Goal: Navigation & Orientation: Find specific page/section

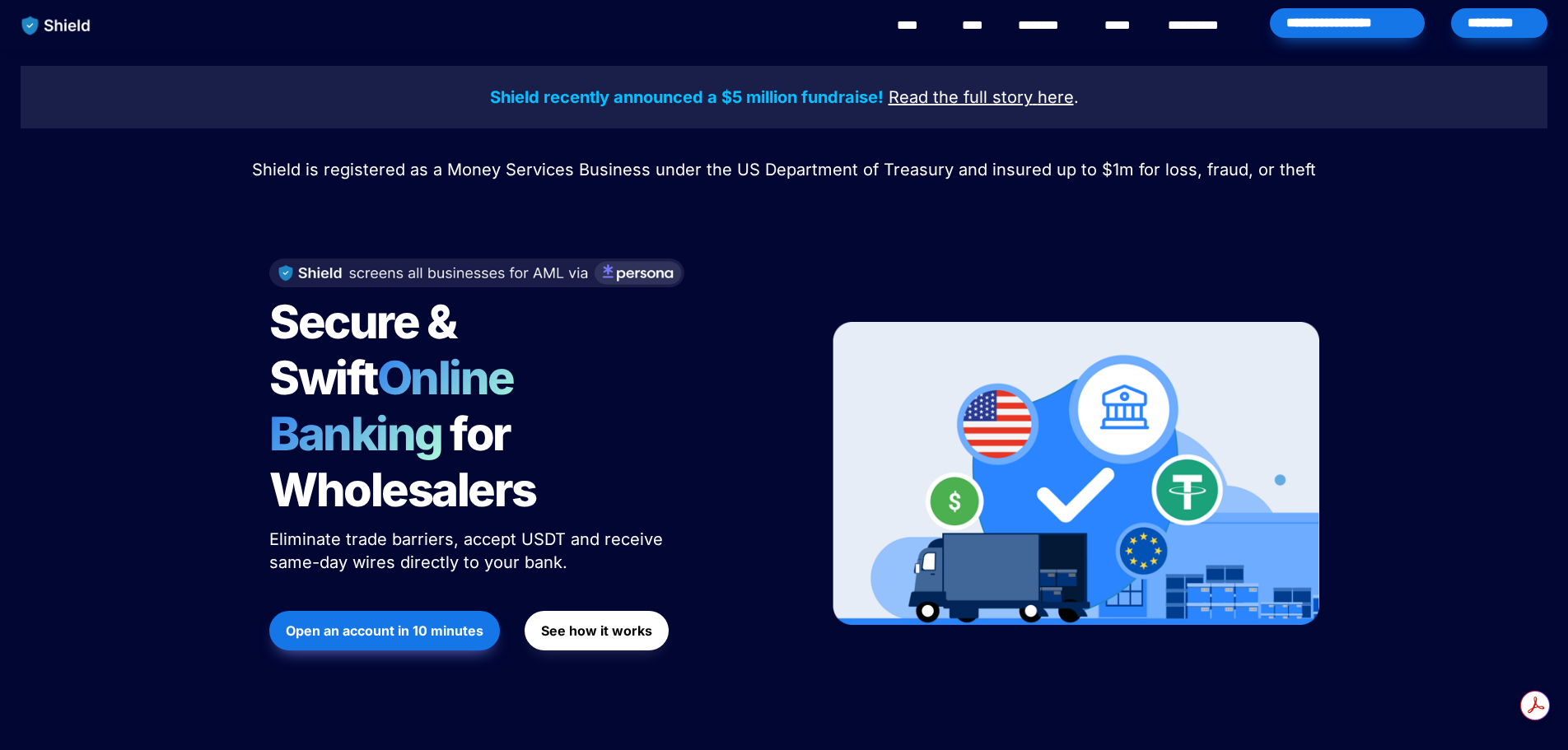
click at [1064, 23] on link "********" at bounding box center [1047, 25] width 58 height 20
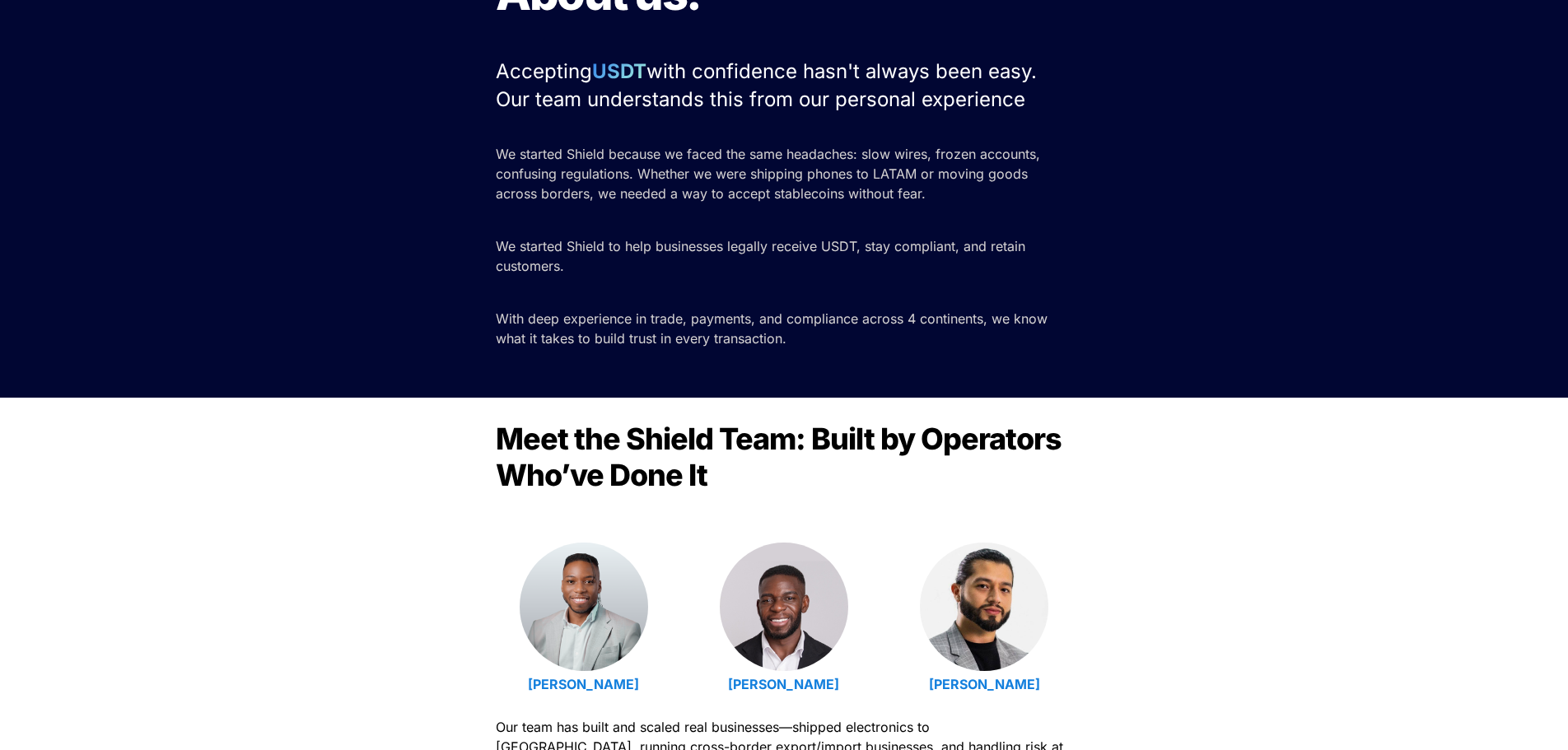
scroll to position [412, 0]
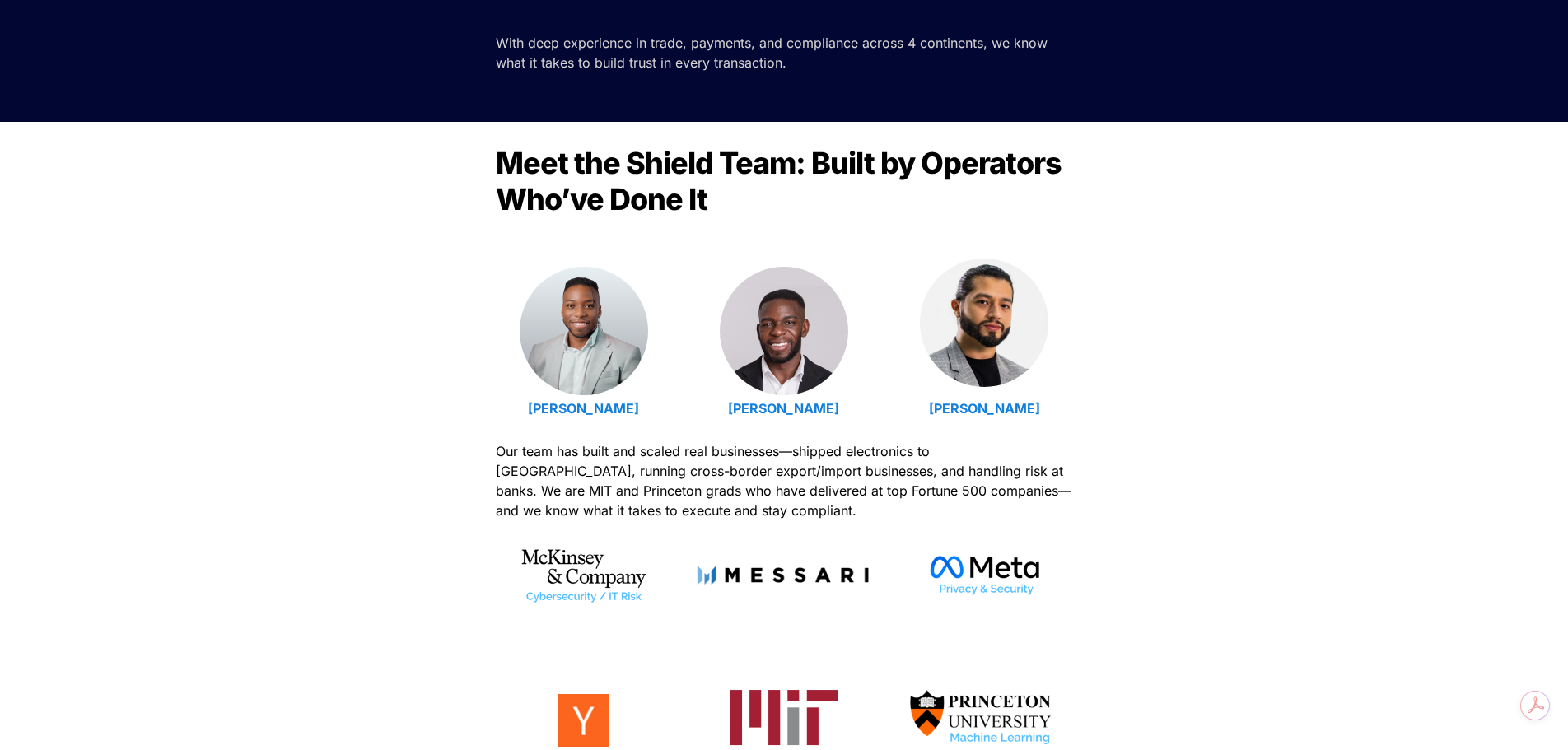
click at [967, 298] on img at bounding box center [984, 323] width 128 height 128
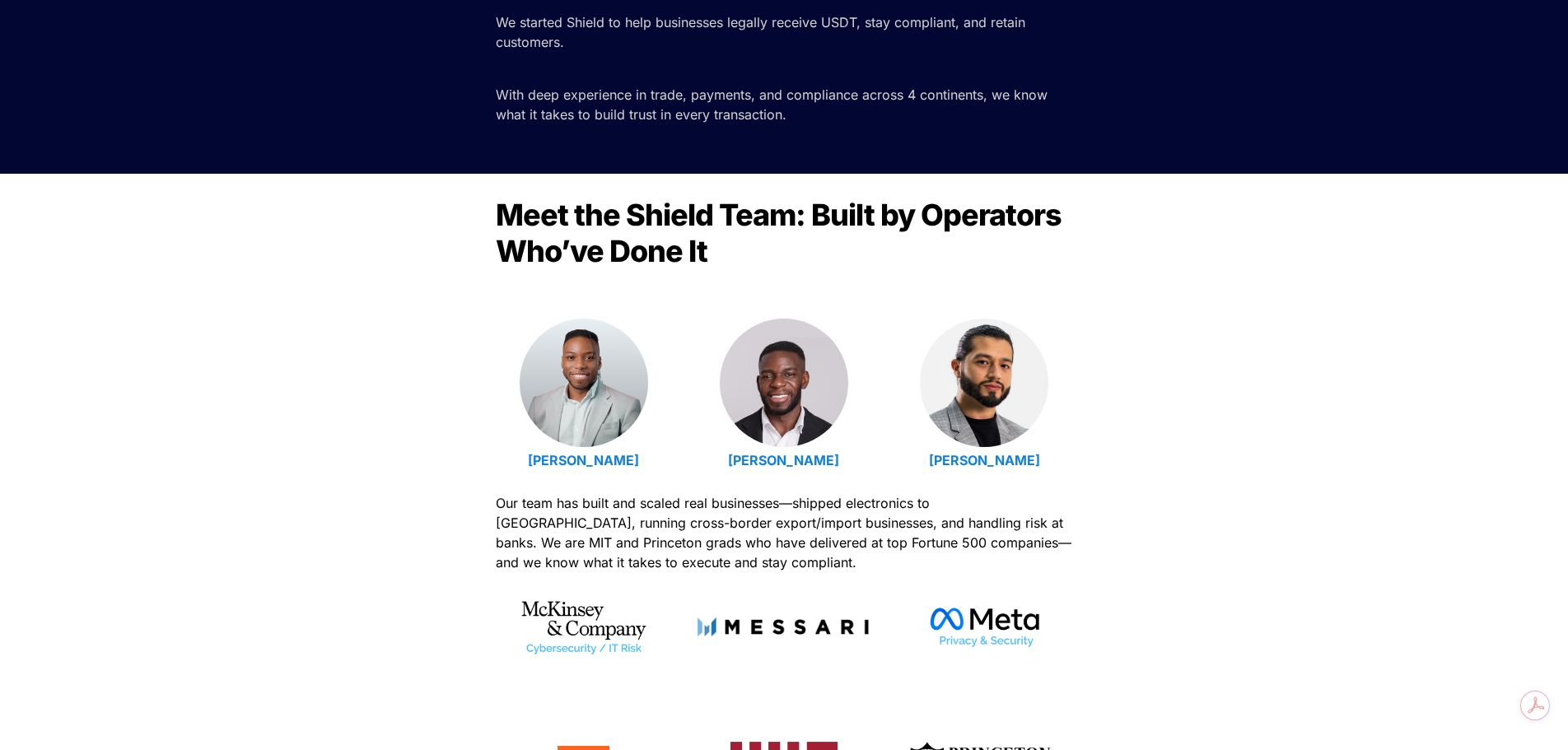
scroll to position [577, 0]
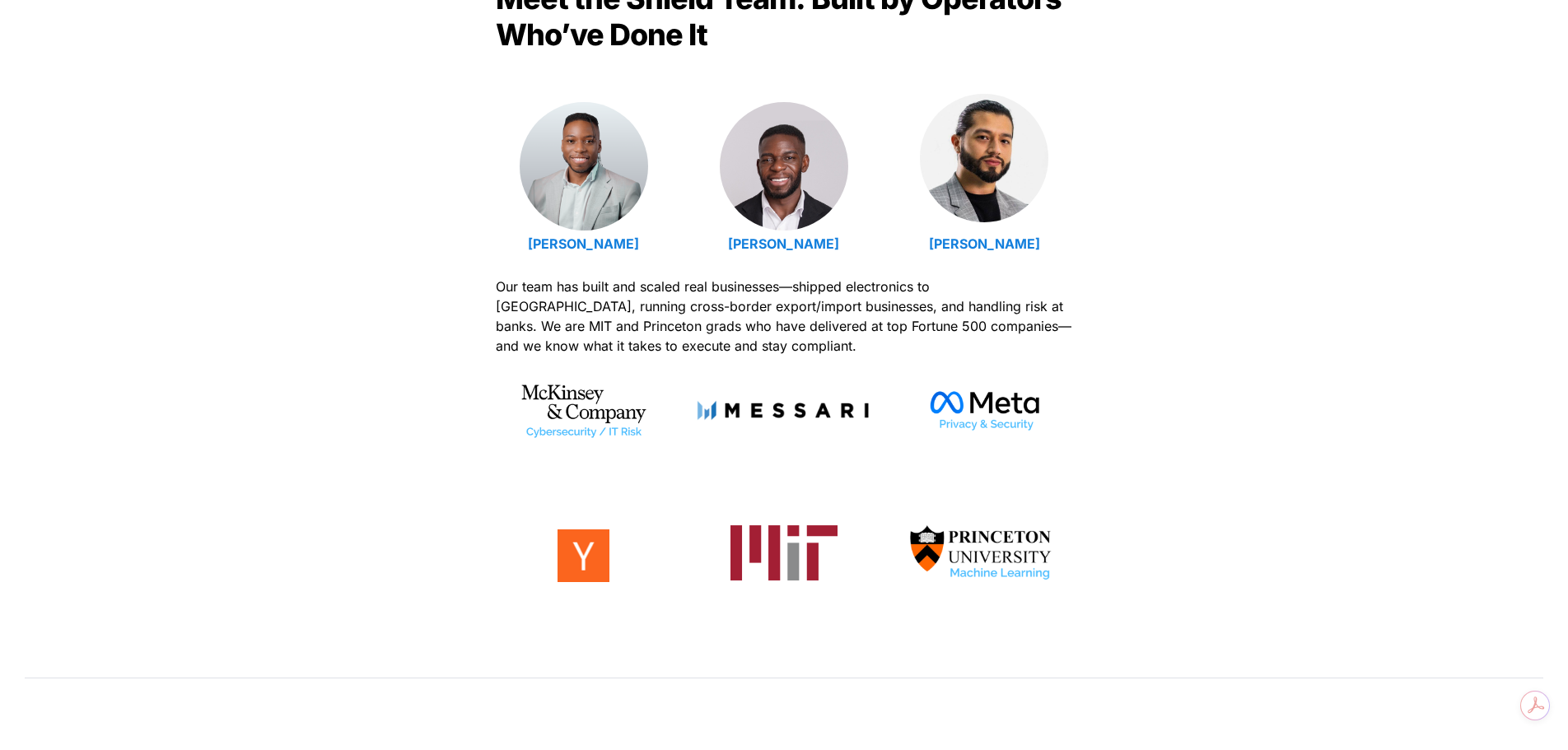
click at [975, 190] on img at bounding box center [984, 158] width 128 height 128
click at [994, 132] on img at bounding box center [984, 158] width 128 height 128
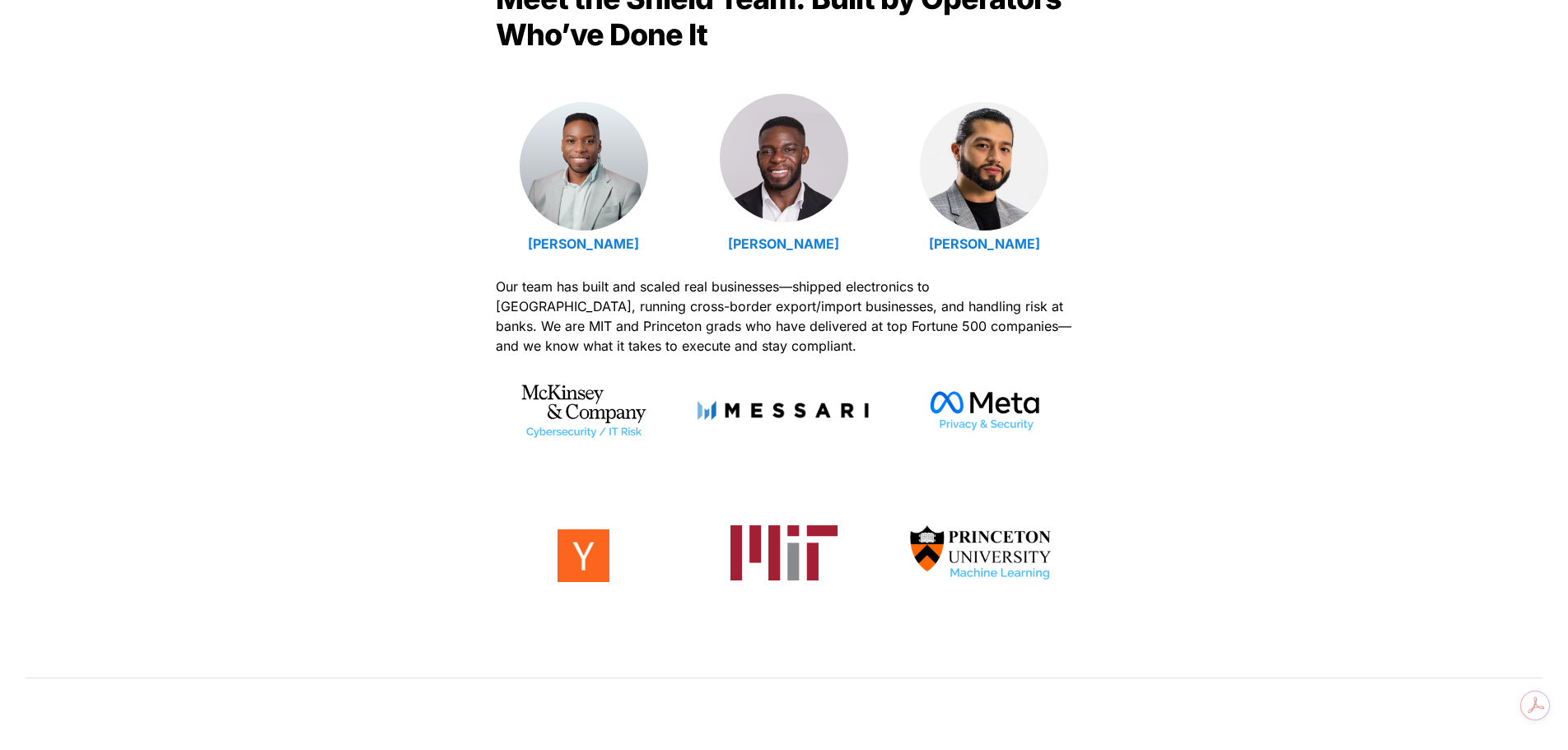
click at [768, 163] on img at bounding box center [784, 158] width 128 height 128
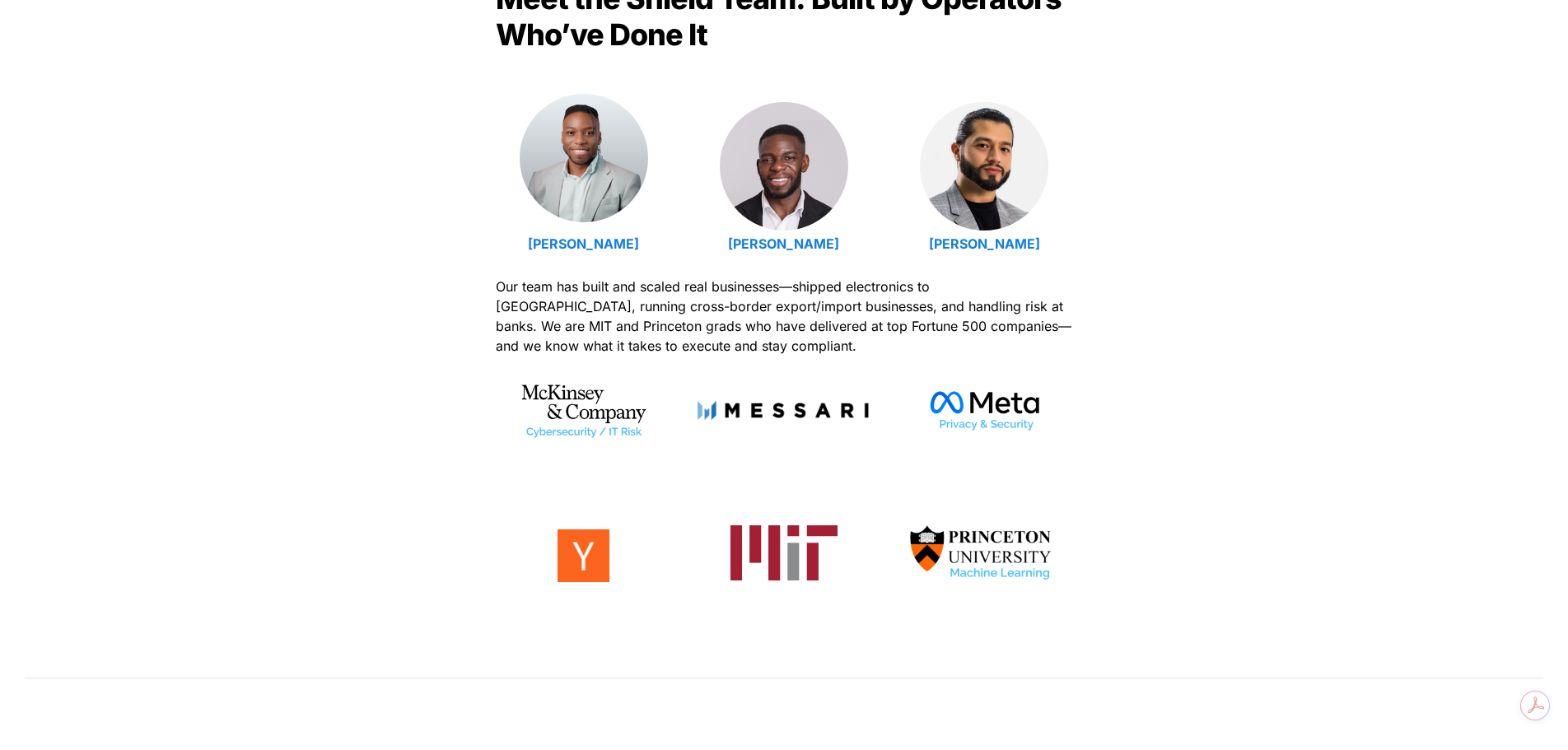
click at [546, 212] on link at bounding box center [584, 158] width 128 height 128
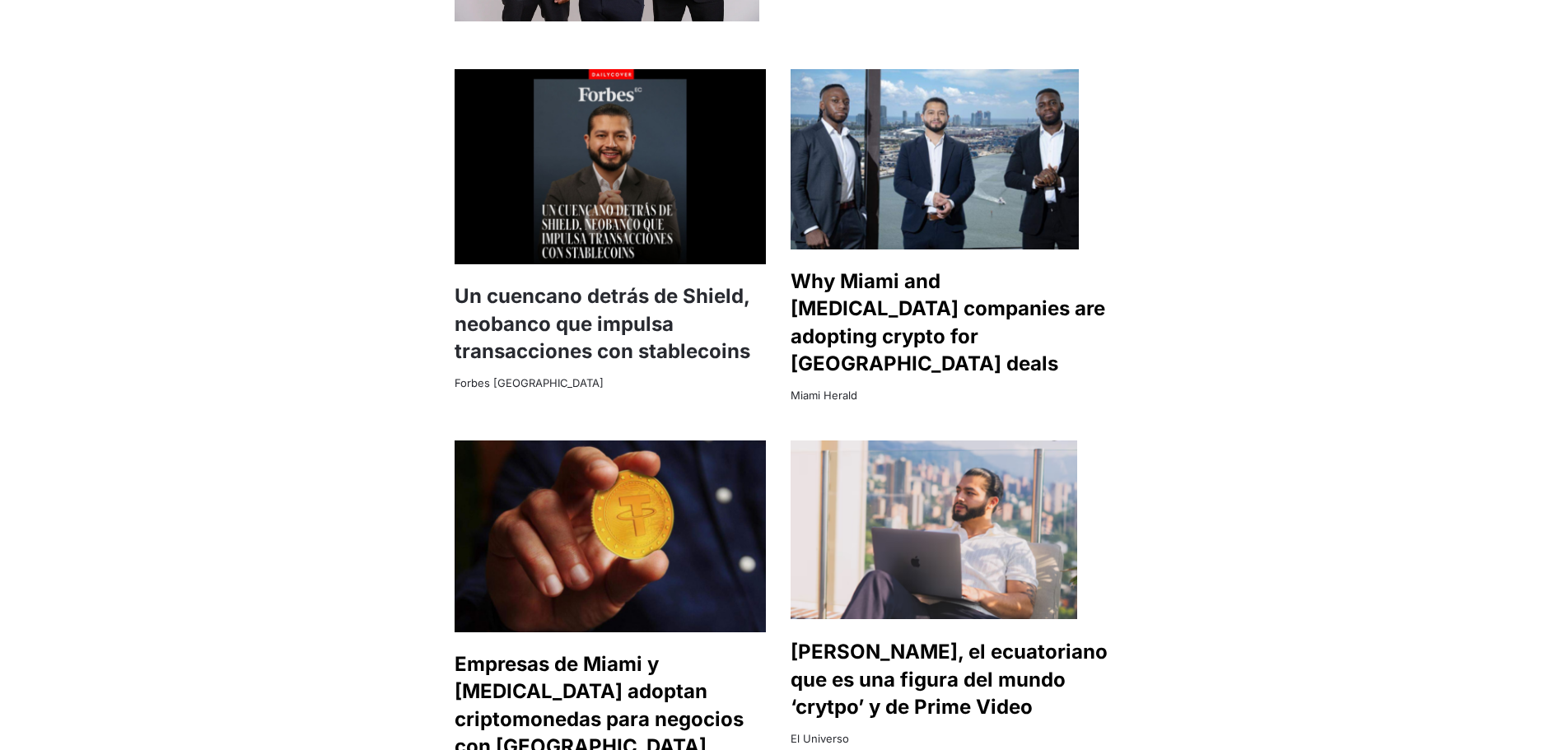
scroll to position [1235, 0]
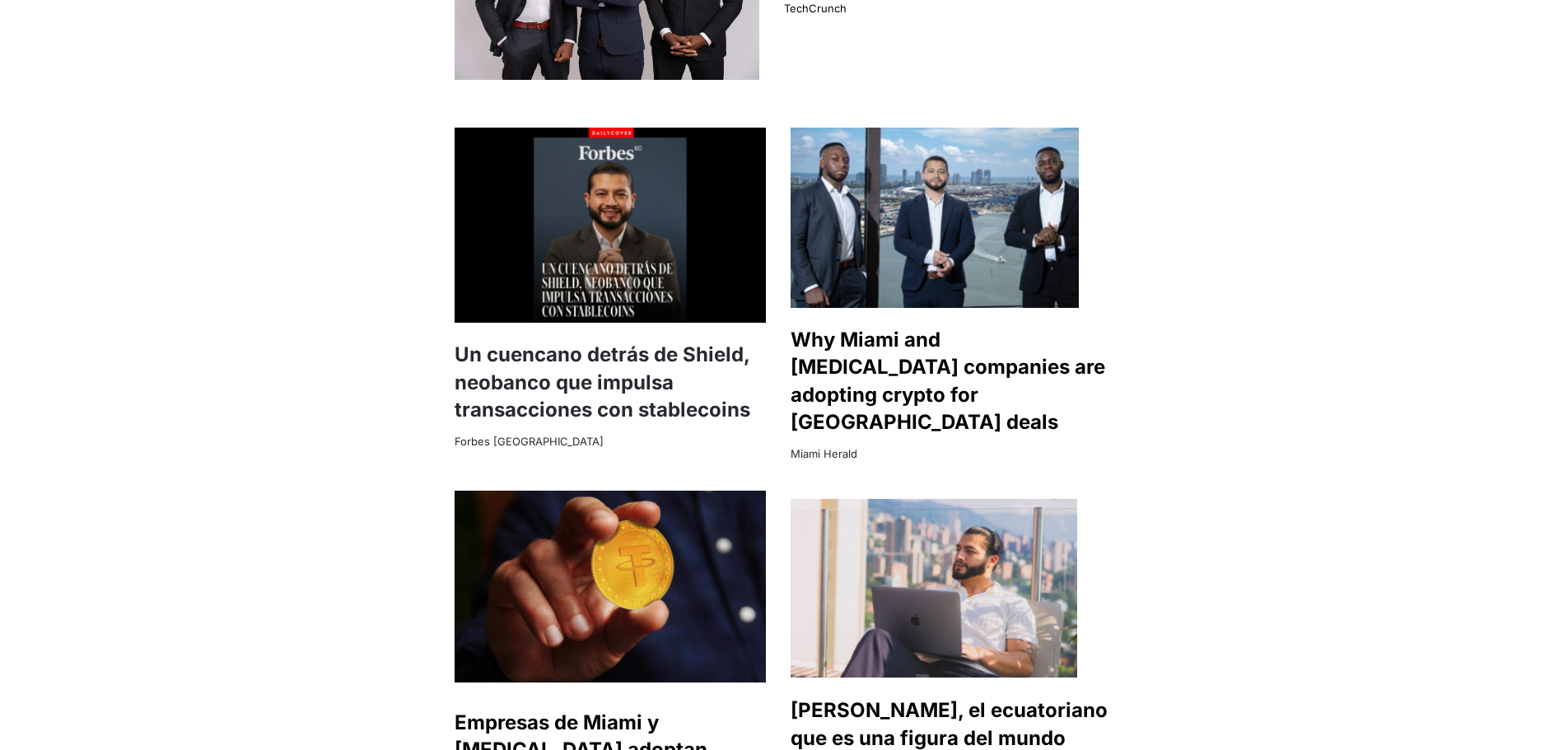
click at [661, 563] on img at bounding box center [610, 588] width 311 height 195
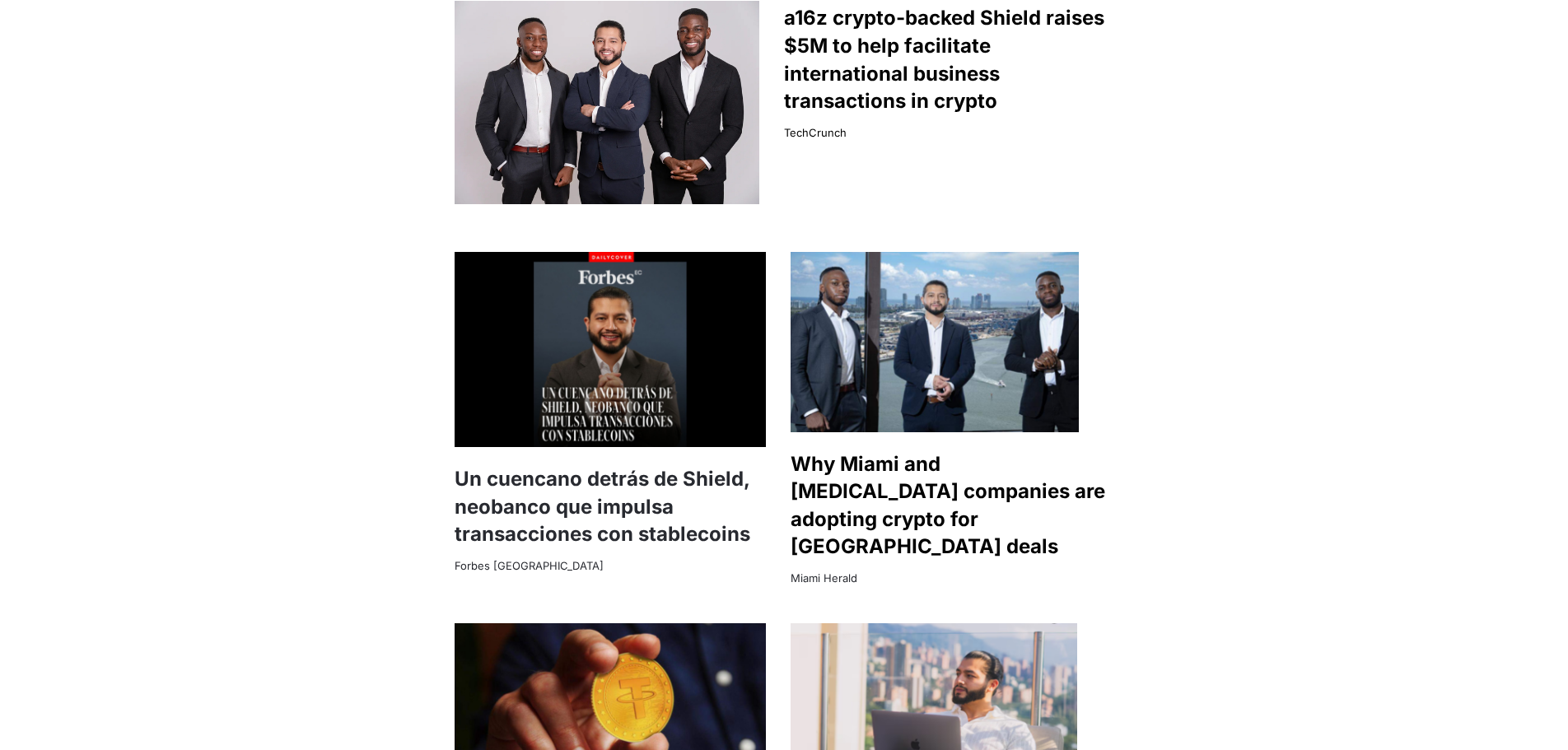
scroll to position [1565, 0]
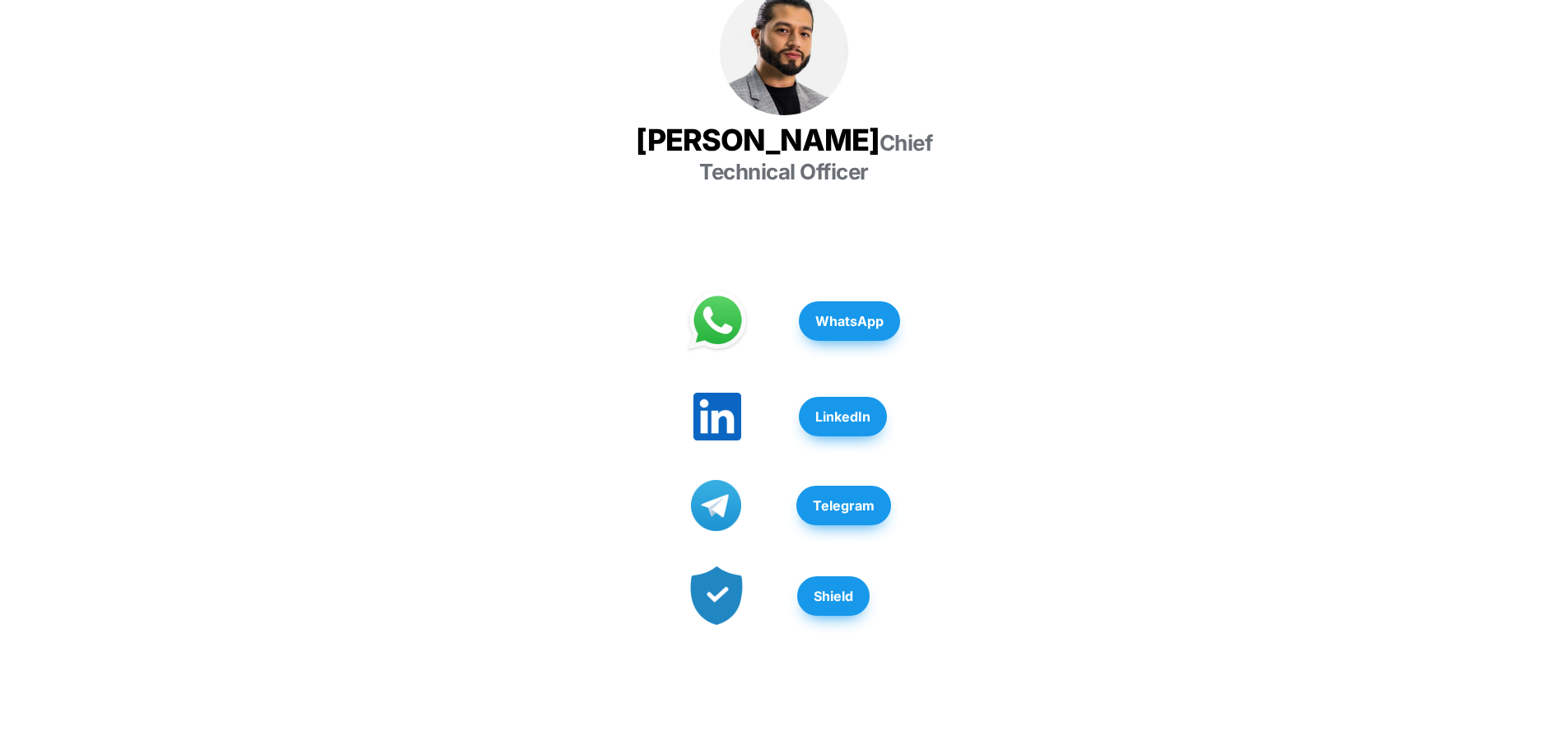
scroll to position [330, 0]
